Goal: Transaction & Acquisition: Purchase product/service

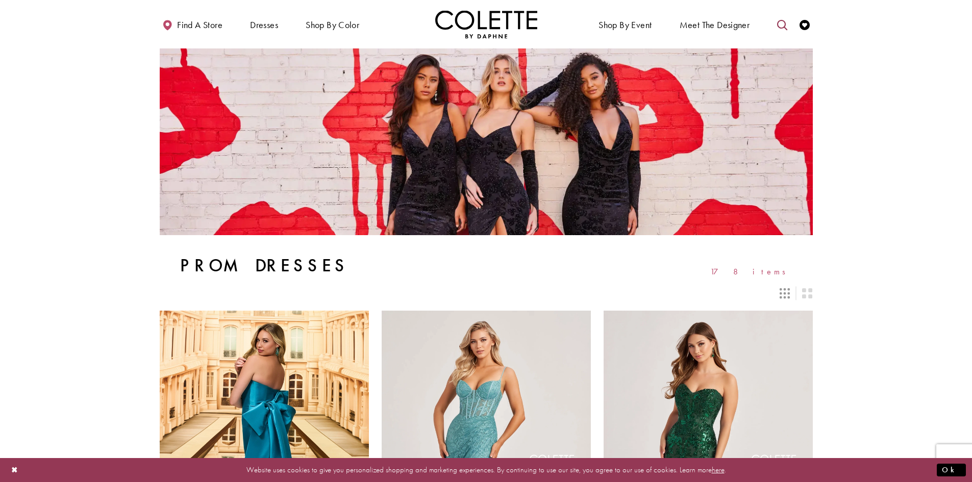
click at [783, 23] on icon "Toggle search" at bounding box center [782, 25] width 10 height 10
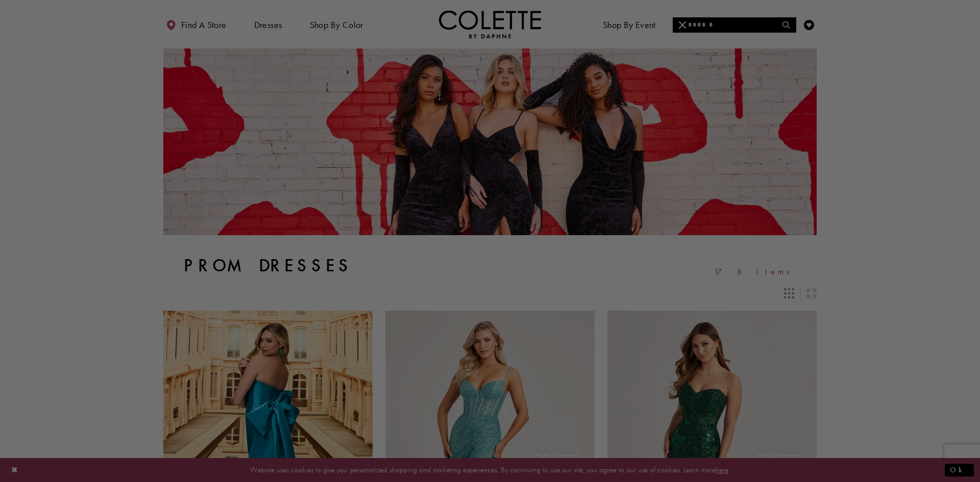
click at [710, 26] on div at bounding box center [495, 243] width 990 height 487
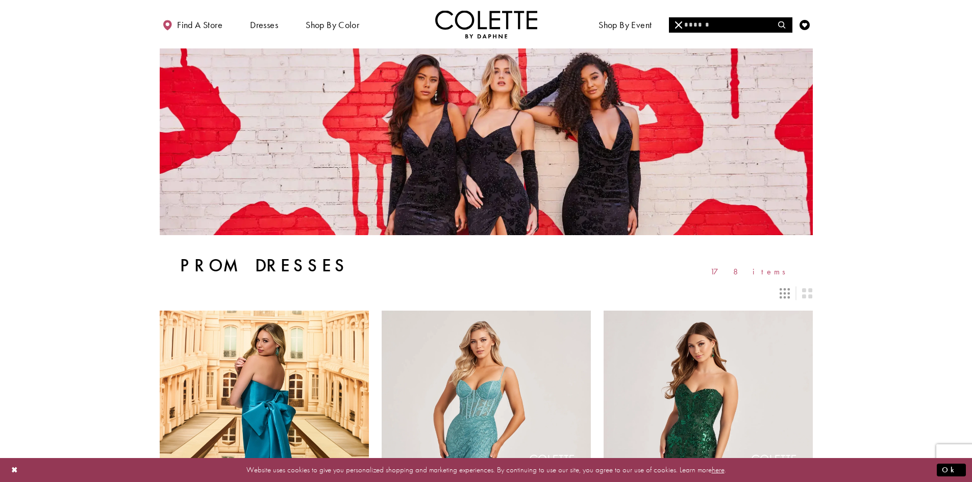
click at [700, 24] on input "Search" at bounding box center [730, 24] width 123 height 15
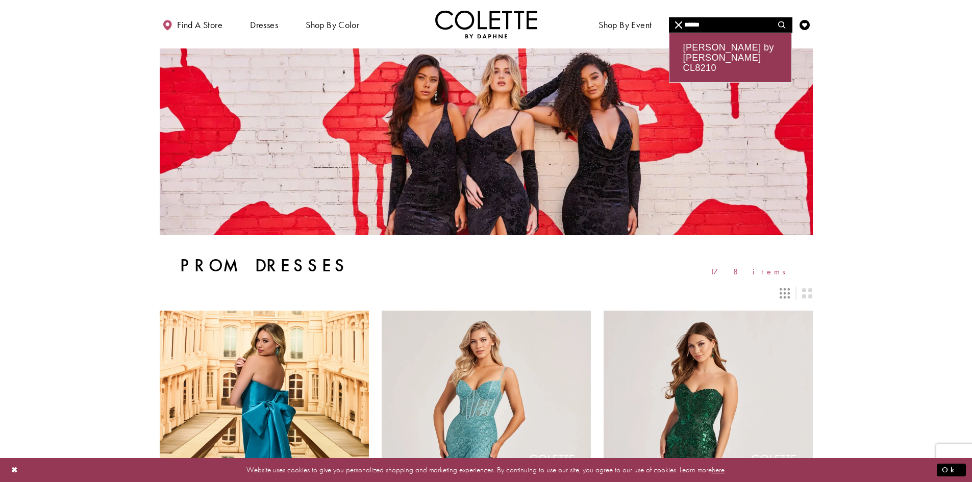
type input "******"
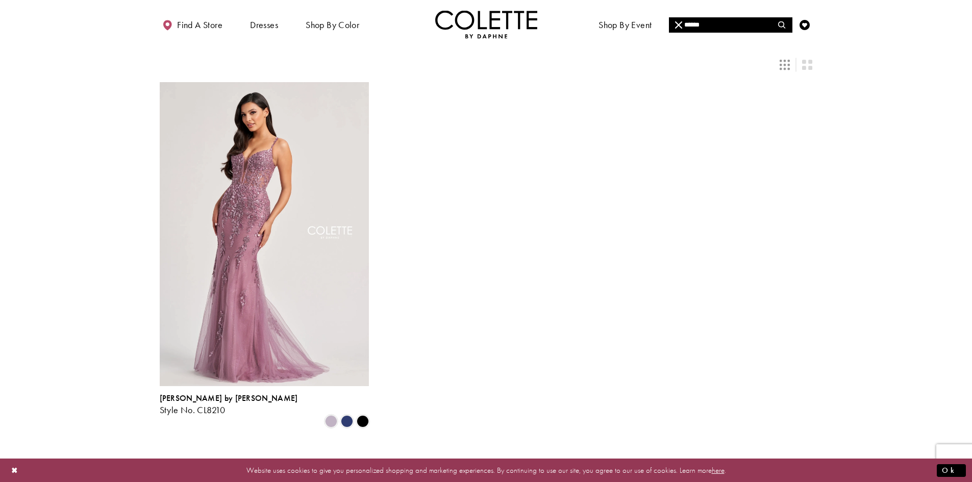
scroll to position [51, 0]
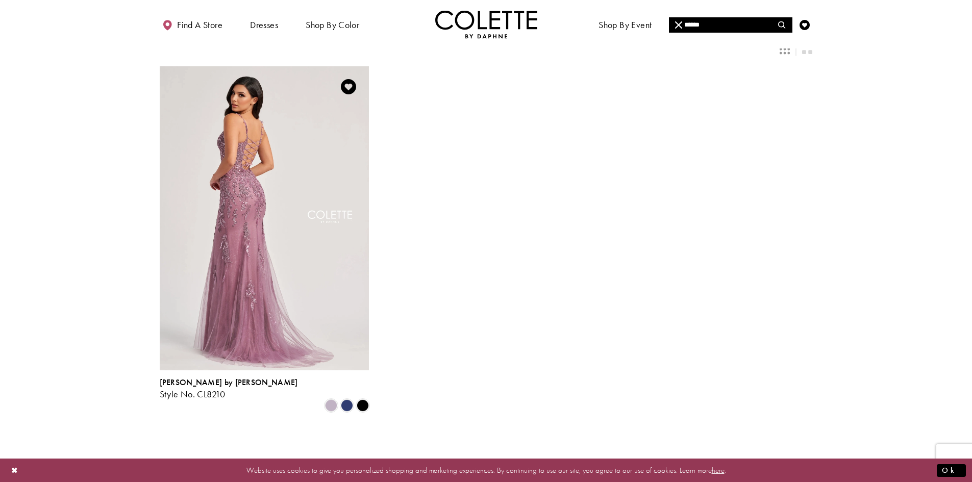
click at [263, 205] on img "Visit Colette by Daphne Style No. CL8210 Page" at bounding box center [264, 218] width 209 height 304
click at [266, 204] on img "Visit Colette by Daphne Style No. CL8210 Page" at bounding box center [264, 218] width 209 height 304
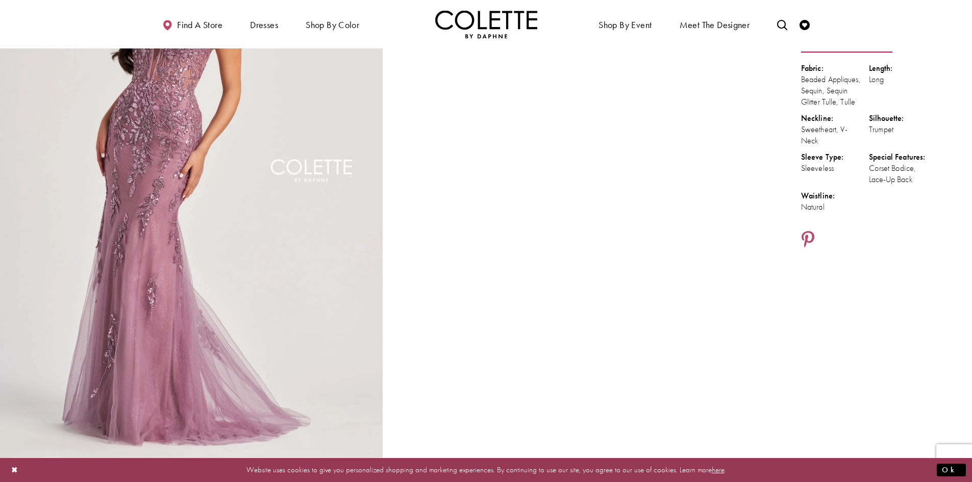
scroll to position [254, 0]
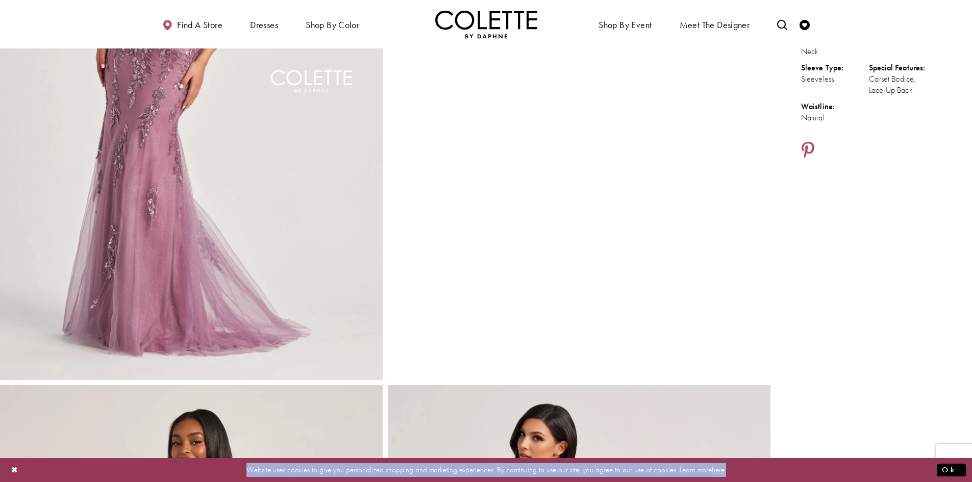
drag, startPoint x: 905, startPoint y: 466, endPoint x: 979, endPoint y: 387, distance: 108.3
